Goal: Transaction & Acquisition: Obtain resource

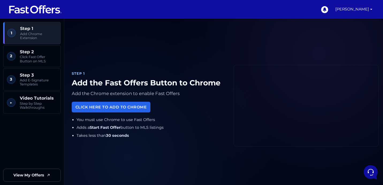
click at [36, 11] on img at bounding box center [36, 9] width 54 height 10
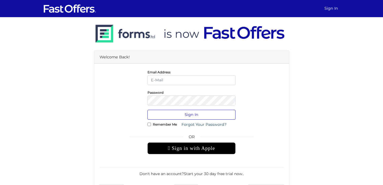
type input "ayan.deb@gmail.com"
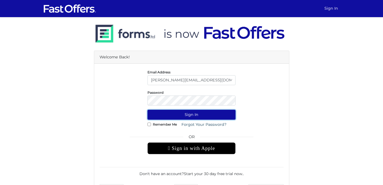
click at [196, 114] on button "Sign In" at bounding box center [192, 115] width 88 height 10
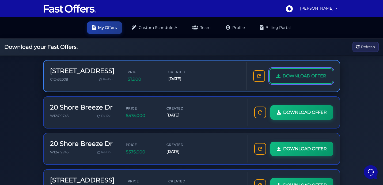
click at [306, 74] on span "DOWNLOAD OFFER" at bounding box center [305, 76] width 44 height 7
